Goal: Task Accomplishment & Management: Complete application form

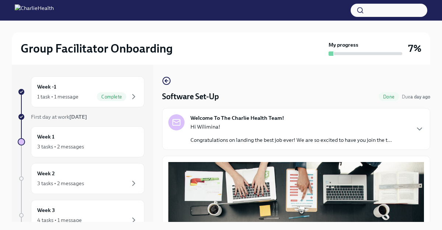
scroll to position [13, 0]
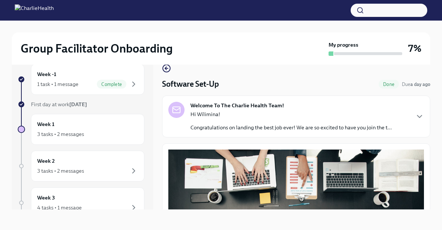
click at [414, 116] on div "Welcome To The Charlie Health Team! Hi Wilimina! Congratulations on landing the…" at bounding box center [295, 116] width 255 height 29
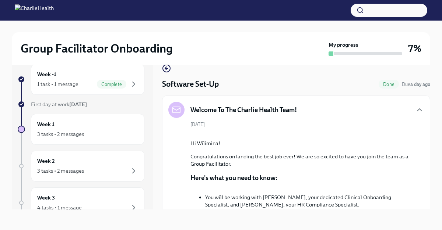
click at [437, 153] on div "Group Facilitator Onboarding My progress 7% Week -1 1 task • 1 message Complete…" at bounding box center [221, 119] width 442 height 222
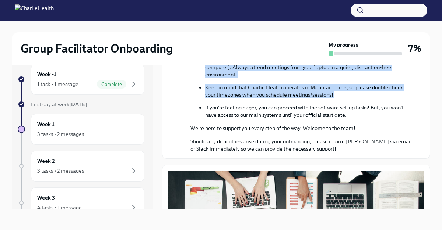
drag, startPoint x: 431, startPoint y: 155, endPoint x: 421, endPoint y: 159, distance: 10.3
click at [421, 159] on div "Group Facilitator Onboarding My progress 7% Week -1 1 task • 1 message Complete…" at bounding box center [221, 119] width 442 height 222
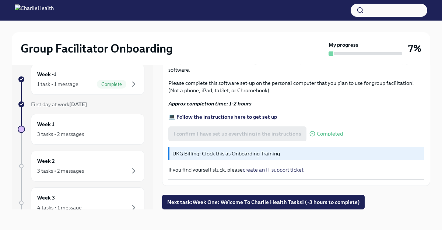
scroll to position [581, 0]
click at [396, 129] on div "As a completely virtual company, you will complete all of your onboarding onlin…" at bounding box center [295, 37] width 255 height 285
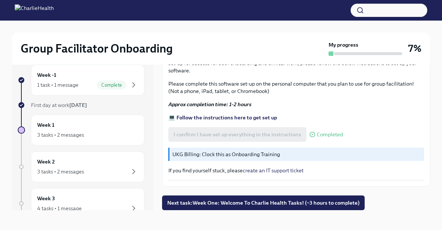
scroll to position [13, 0]
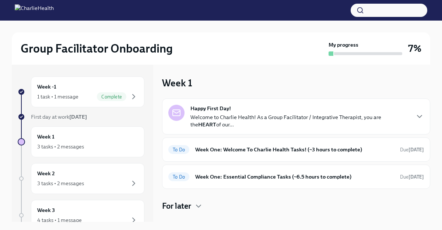
click at [419, 121] on div "Happy First Day! Welcome to Charlie Health! As a Group Facilitator / Integrativ…" at bounding box center [295, 117] width 255 height 24
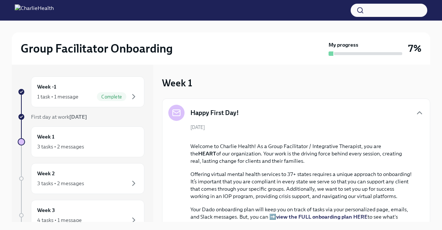
click at [438, 136] on div "Group Facilitator Onboarding My progress 7% Week -1 1 task • 1 message Complete…" at bounding box center [221, 178] width 442 height 315
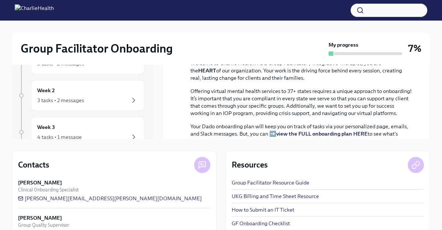
scroll to position [106, 0]
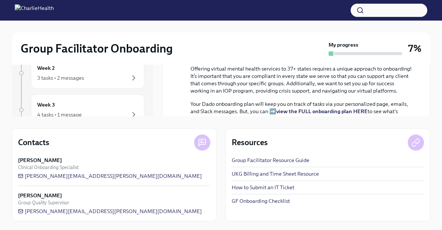
click at [283, 173] on link "UKG Billing and Time Sheet Resource" at bounding box center [275, 173] width 87 height 7
click at [438, 119] on div "Group Facilitator Onboarding My progress 7% Week -1 1 task • 1 message Complete…" at bounding box center [221, 72] width 442 height 315
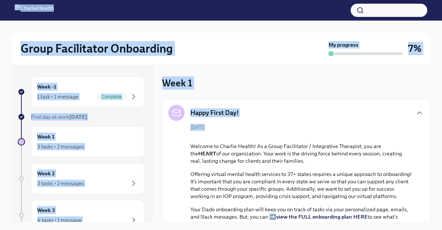
drag, startPoint x: 438, startPoint y: 119, endPoint x: 453, endPoint y: -31, distance: 151.0
click at [441, 0] on html "Group Facilitator Onboarding My progress 7% Week -1 1 task • 1 message Complete…" at bounding box center [221, 168] width 442 height 336
click at [418, 113] on icon "button" at bounding box center [419, 113] width 9 height 9
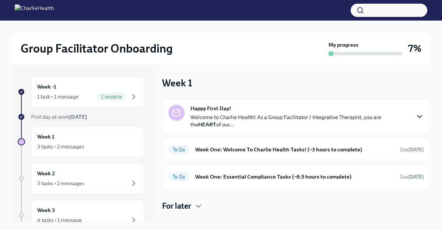
click at [430, 132] on div "Group Facilitator Onboarding My progress 7% Week -1 1 task • 1 message Complete…" at bounding box center [221, 178] width 442 height 315
click at [375, 152] on h6 "Week One: Welcome To Charlie Health Tasks! (~3 hours to complete)" at bounding box center [294, 150] width 199 height 8
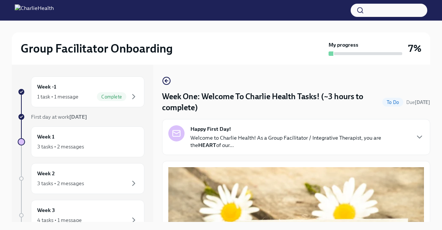
click at [436, 161] on div "Group Facilitator Onboarding My progress 7% Week -1 1 task • 1 message Complete…" at bounding box center [221, 132] width 442 height 222
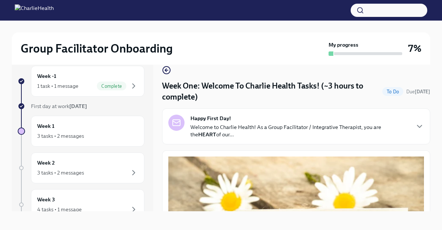
scroll to position [13, 0]
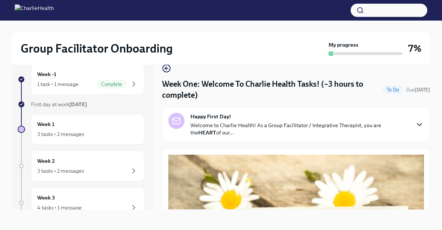
click at [420, 122] on icon "button" at bounding box center [419, 124] width 9 height 9
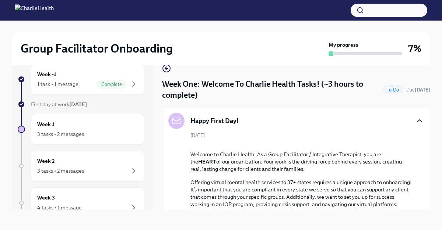
click at [419, 123] on icon "button" at bounding box center [419, 121] width 9 height 9
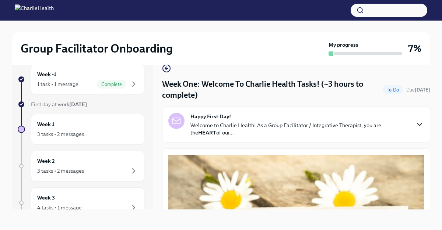
click at [432, 125] on div "Group Facilitator Onboarding My progress 7% Week -1 1 task • 1 message Complete…" at bounding box center [221, 119] width 442 height 222
click at [404, 138] on div "Happy First Day! Welcome to Charlie Health! As a Group Facilitator / Integrativ…" at bounding box center [296, 125] width 268 height 36
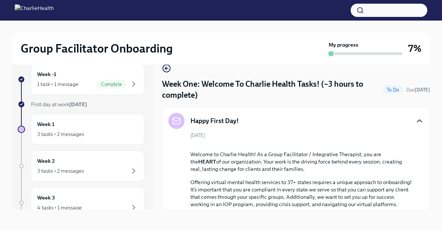
click at [417, 118] on icon "button" at bounding box center [419, 121] width 9 height 9
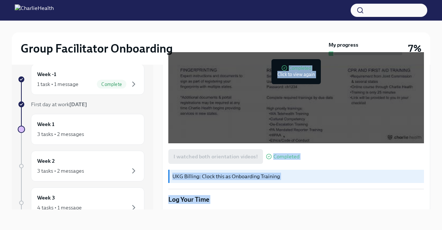
scroll to position [684, 0]
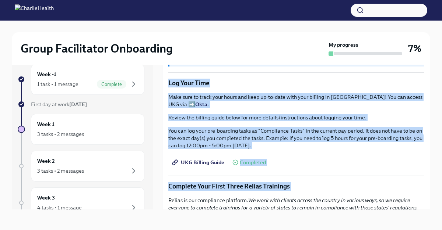
drag, startPoint x: 427, startPoint y: 133, endPoint x: 404, endPoint y: 156, distance: 32.5
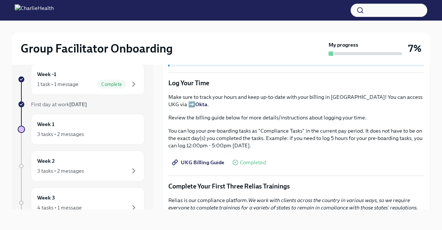
click at [402, 162] on div "UKG Billing Guide Completed" at bounding box center [295, 162] width 255 height 15
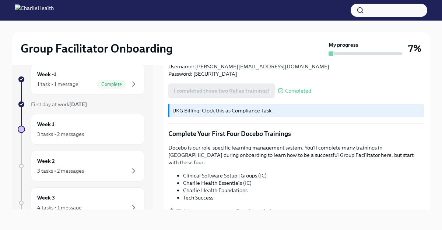
scroll to position [872, 0]
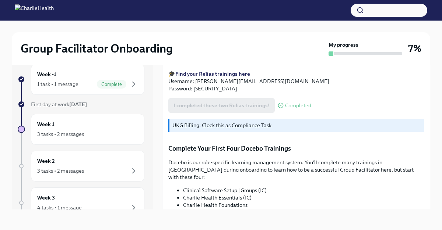
click at [438, 150] on div "Group Facilitator Onboarding My progress 7% Week -1 1 task • 1 message Complete…" at bounding box center [221, 119] width 442 height 222
click at [63, 86] on div "1 task • 1 message" at bounding box center [57, 84] width 41 height 7
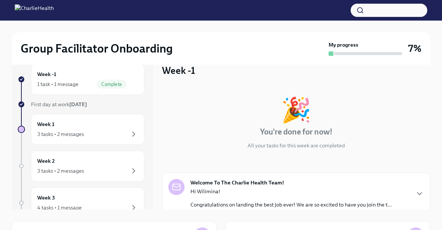
click at [428, 153] on div "🎉 You're done for now! All your tasks for this week are completed Welcome To Th…" at bounding box center [296, 177] width 268 height 182
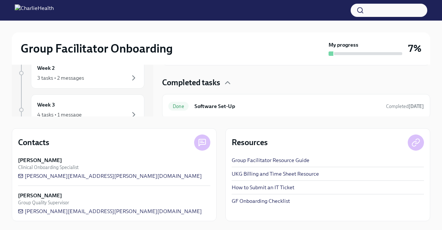
scroll to position [58, 0]
click at [226, 77] on icon "button" at bounding box center [227, 81] width 9 height 9
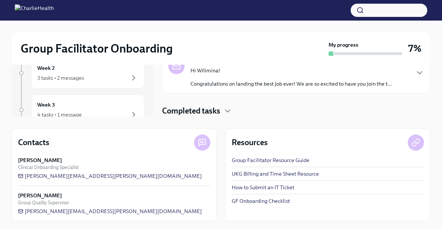
click at [227, 106] on div "Completed tasks" at bounding box center [296, 111] width 268 height 11
click at [225, 112] on icon "button" at bounding box center [227, 111] width 9 height 9
click at [229, 112] on icon "button" at bounding box center [227, 111] width 9 height 9
click at [416, 73] on icon "button" at bounding box center [419, 72] width 9 height 9
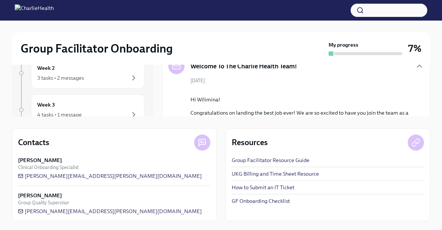
click at [433, 101] on div "Group Facilitator Onboarding My progress 7% Week -1 1 task • 1 message Complete…" at bounding box center [221, 72] width 442 height 315
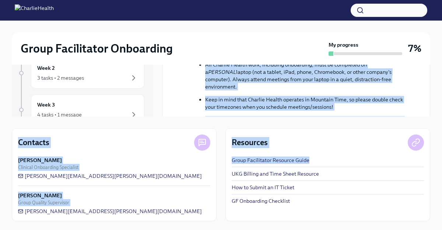
scroll to position [406, 0]
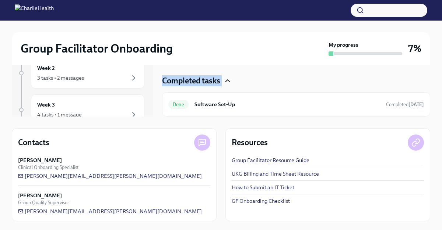
drag, startPoint x: 415, startPoint y: 86, endPoint x: 417, endPoint y: 80, distance: 6.9
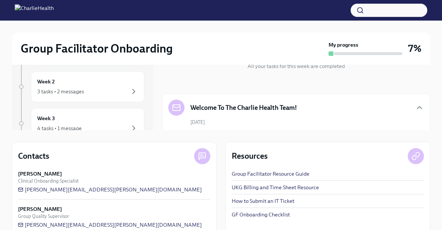
scroll to position [91, 0]
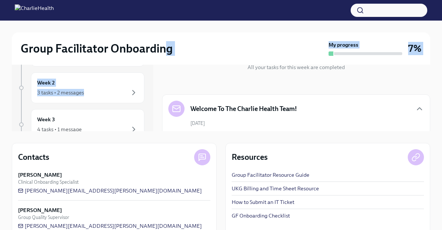
drag, startPoint x: 151, startPoint y: 103, endPoint x: 162, endPoint y: 45, distance: 59.2
click at [162, 44] on div "Group Facilitator Onboarding My progress 7% Week -1 1 task • 1 message Complete…" at bounding box center [221, 87] width 442 height 315
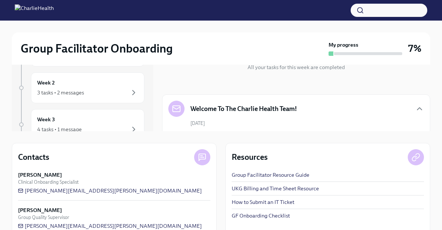
click at [149, 70] on div "Week -1 1 task • 1 message Complete First day at work Sep 2nd Week 1 3 tasks • …" at bounding box center [82, 53] width 141 height 158
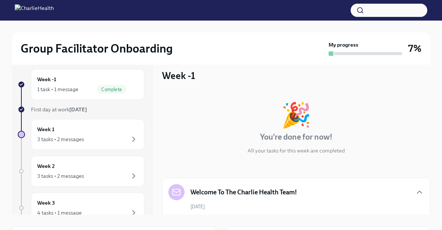
scroll to position [3, 0]
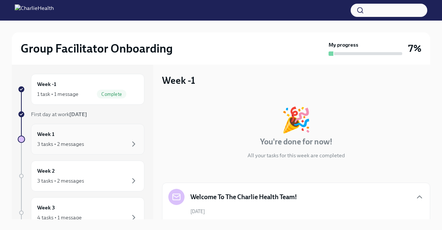
click at [75, 140] on div "3 tasks • 2 messages" at bounding box center [87, 144] width 101 height 9
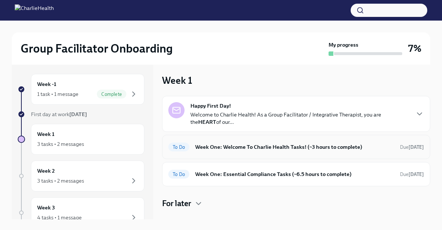
click at [242, 150] on h6 "Week One: Welcome To Charlie Health Tasks! (~3 hours to complete)" at bounding box center [294, 147] width 199 height 8
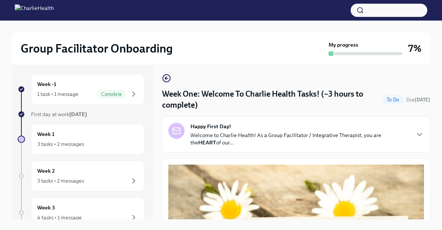
click at [430, 162] on div "Group Facilitator Onboarding My progress 7% Week -1 1 task • 1 message Complete…" at bounding box center [221, 129] width 442 height 222
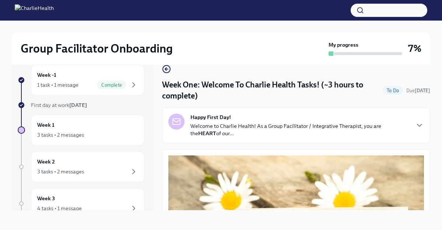
scroll to position [13, 0]
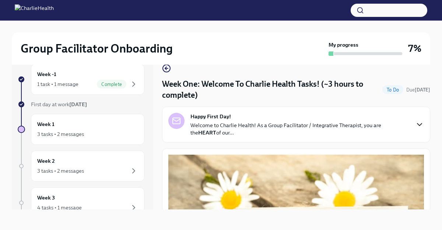
click at [419, 126] on icon "button" at bounding box center [419, 125] width 4 height 2
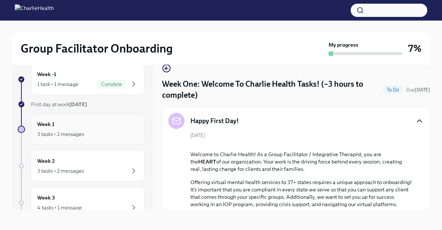
click at [81, 124] on div "Week 1 3 tasks • 2 messages" at bounding box center [87, 129] width 101 height 18
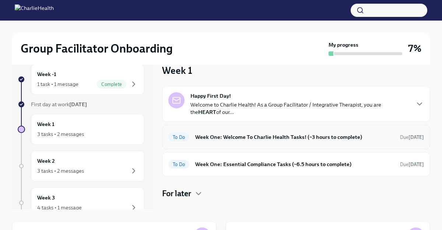
click at [258, 134] on h6 "Week One: Welcome To Charlie Health Tasks! (~3 hours to complete)" at bounding box center [294, 137] width 199 height 8
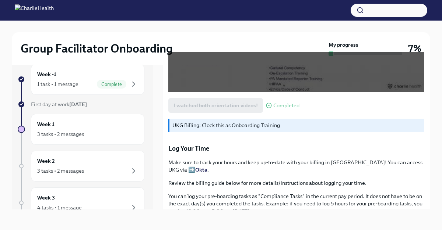
scroll to position [699, 0]
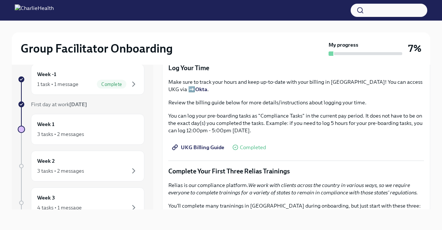
drag, startPoint x: 399, startPoint y: 145, endPoint x: 362, endPoint y: 163, distance: 40.8
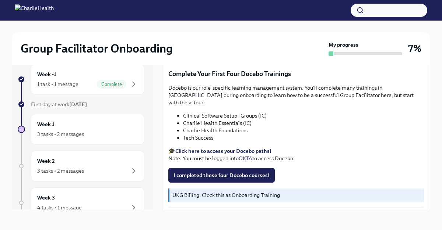
scroll to position [948, 0]
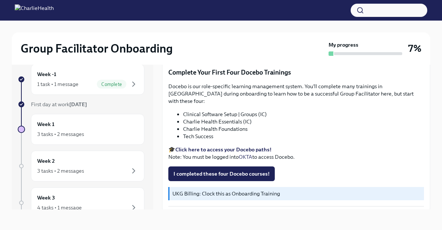
click at [221, 146] on strong "Click here to access your Docebo paths!" at bounding box center [223, 149] width 96 height 7
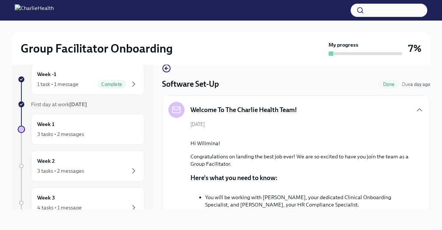
scroll to position [603, 0]
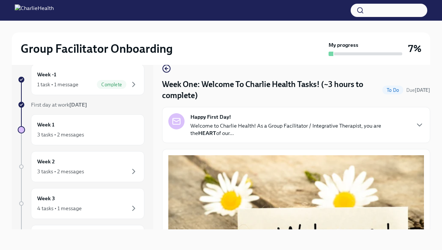
scroll to position [941, 0]
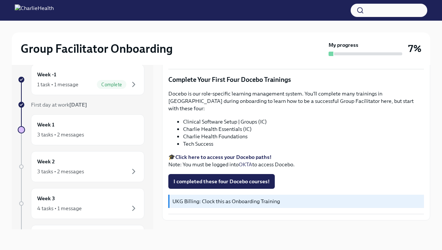
click at [204, 153] on strong "Click here to access your Docebo paths!" at bounding box center [223, 156] width 96 height 7
click at [206, 177] on span "I completed these four Docebo courses!" at bounding box center [221, 180] width 96 height 7
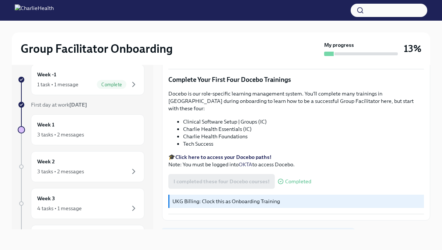
click at [207, 233] on span "Next task : Week One: Essential Compliance Tasks (~6.5 hours to complete)" at bounding box center [257, 236] width 181 height 7
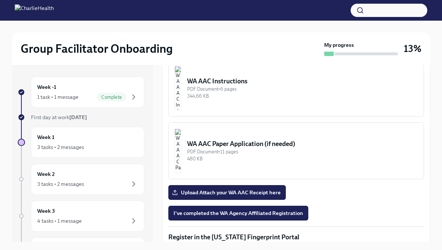
scroll to position [648, 0]
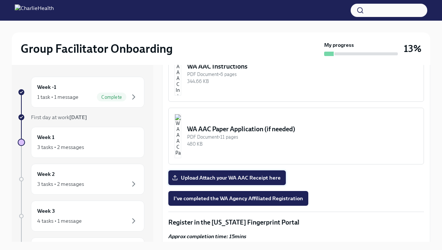
click at [239, 174] on span "Upload Attach your WA AAC Receipt here" at bounding box center [226, 177] width 107 height 7
click at [0, 0] on input "Upload Attach your WA AAC Receipt here" at bounding box center [0, 0] width 0 height 0
click at [181, 117] on img "button" at bounding box center [177, 136] width 7 height 44
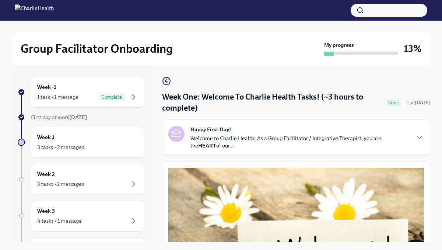
scroll to position [13, 0]
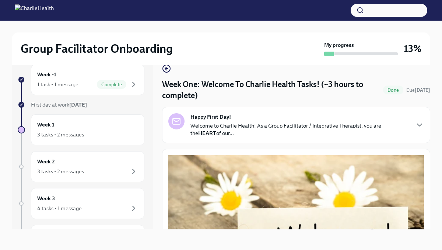
click at [431, 76] on div "Group Facilitator Onboarding My progress 13% Week -1 1 task • 1 message Complet…" at bounding box center [221, 128] width 442 height 241
click at [436, 133] on div "Group Facilitator Onboarding My progress 13% Week -1 1 task • 1 message Complet…" at bounding box center [221, 128] width 442 height 241
drag, startPoint x: 433, startPoint y: 130, endPoint x: 428, endPoint y: 188, distance: 57.7
click at [429, 216] on div "Group Facilitator Onboarding My progress 13% Week -1 1 task • 1 message Complet…" at bounding box center [221, 128] width 442 height 241
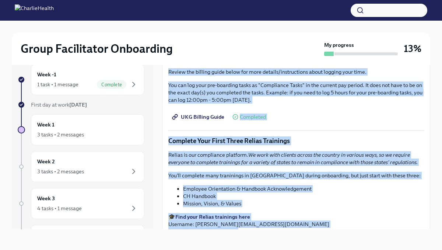
scroll to position [941, 0]
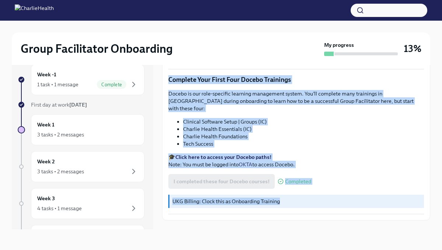
drag, startPoint x: 428, startPoint y: 188, endPoint x: 398, endPoint y: 265, distance: 83.5
click at [398, 249] on html "Group Facilitator Onboarding My progress 13% Week -1 1 task • 1 message Complet…" at bounding box center [221, 118] width 442 height 262
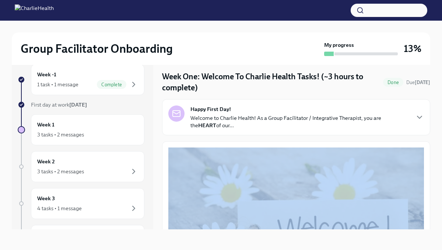
scroll to position [0, 0]
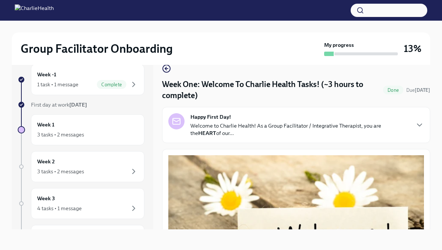
click at [436, 144] on div "Group Facilitator Onboarding My progress 13% Week -1 1 task • 1 message Complet…" at bounding box center [221, 128] width 442 height 241
drag, startPoint x: 435, startPoint y: 142, endPoint x: 432, endPoint y: 244, distance: 101.2
click at [432, 244] on div "Group Facilitator Onboarding My progress 13% Week -1 1 task • 1 message Complet…" at bounding box center [221, 128] width 442 height 241
click at [53, 133] on div "3 tasks • 2 messages" at bounding box center [60, 134] width 47 height 7
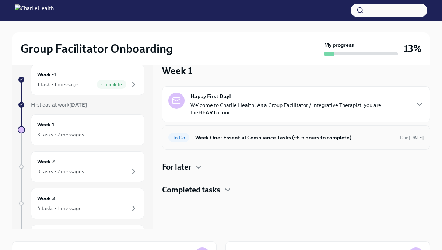
click at [260, 133] on h6 "Week One: Essential Compliance Tasks (~6.5 hours to complete)" at bounding box center [294, 137] width 199 height 8
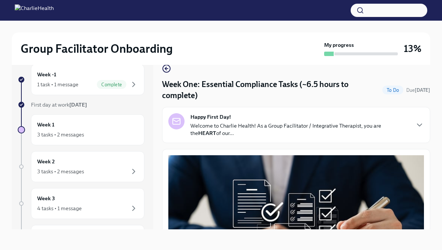
click at [432, 150] on div "Group Facilitator Onboarding My progress 13% Week -1 1 task • 1 message Complet…" at bounding box center [221, 128] width 442 height 241
drag, startPoint x: 432, startPoint y: 148, endPoint x: 403, endPoint y: 247, distance: 102.5
click at [396, 249] on html "Group Facilitator Onboarding My progress 13% Week -1 1 task • 1 message Complet…" at bounding box center [221, 118] width 442 height 262
click at [434, 195] on div "Group Facilitator Onboarding My progress 13% Week -1 1 task • 1 message Complet…" at bounding box center [221, 128] width 442 height 241
click at [415, 125] on icon "button" at bounding box center [419, 124] width 9 height 9
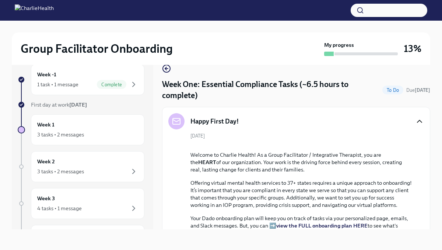
click at [428, 162] on div "Happy First Day! September 2nd Welcome to Charlie Health! As a Group Facilitato…" at bounding box center [296, 226] width 268 height 239
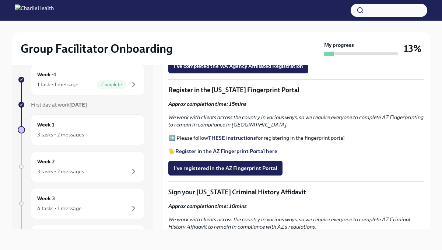
scroll to position [972, 0]
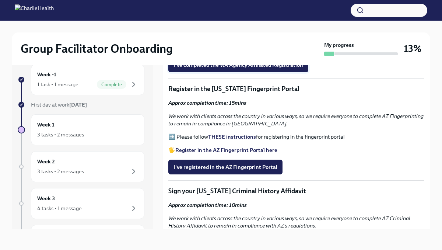
click at [276, 72] on button "I've completed the WA Agency Affiliated Registration" at bounding box center [238, 64] width 140 height 15
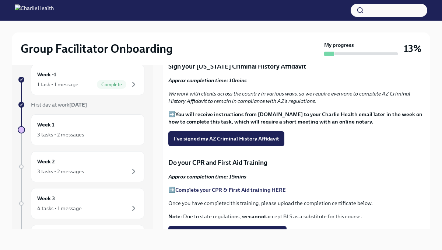
scroll to position [1104, 0]
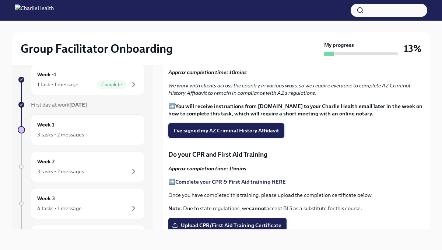
click at [230, 138] on button "I've signed my AZ Criminal History Affidavit" at bounding box center [226, 130] width 116 height 15
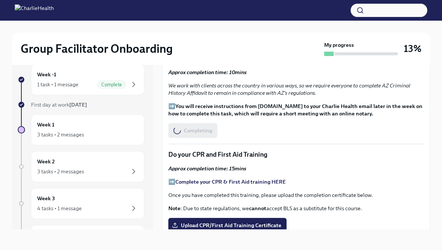
click at [223, 38] on span "I've registered in the AZ Fingerprint Portal" at bounding box center [225, 34] width 104 height 7
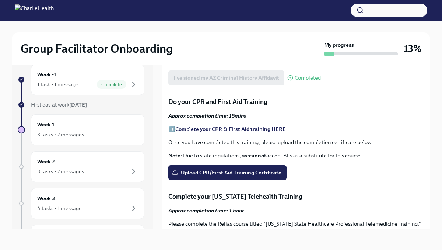
scroll to position [1172, 0]
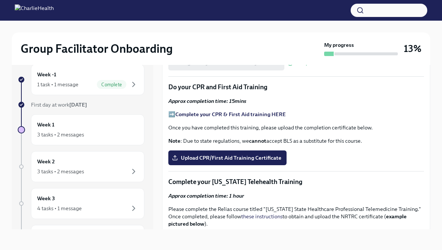
click at [254, 117] on strong "Complete your CPR & First Aid training HERE" at bounding box center [230, 114] width 110 height 7
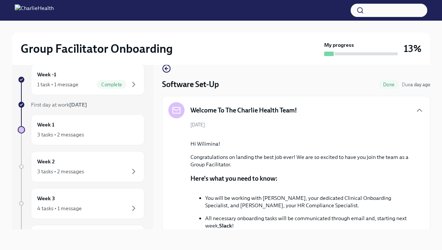
scroll to position [584, 0]
